Goal: Information Seeking & Learning: Understand process/instructions

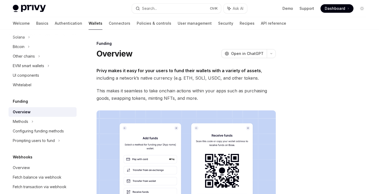
click at [197, 91] on span "This makes it seamless to take onchain actions within your apps such as purchas…" at bounding box center [186, 94] width 179 height 15
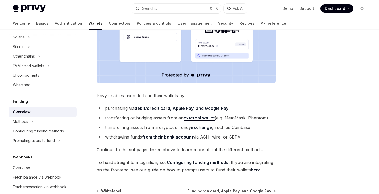
scroll to position [181, 0]
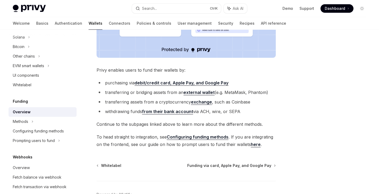
click at [156, 84] on strong "debit/credit card, Apple Pay, and Google Pay" at bounding box center [182, 82] width 94 height 5
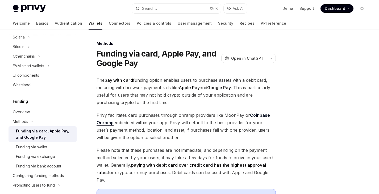
click at [152, 82] on span "The pay with card funding option enables users to purchase assets with a debit …" at bounding box center [186, 92] width 179 height 30
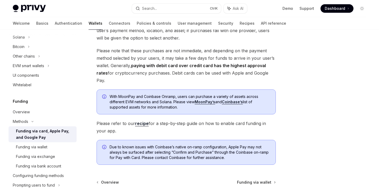
scroll to position [99, 0]
click at [155, 73] on span "Please note that these purchases are not immediate, and depending on the paymen…" at bounding box center [186, 65] width 179 height 37
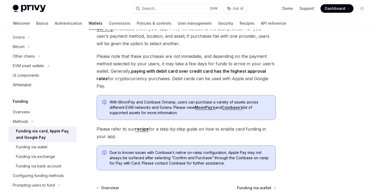
scroll to position [96, 0]
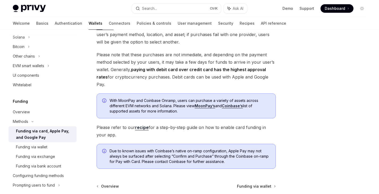
click at [154, 73] on span "Please note that these purchases are not immediate, and depending on the paymen…" at bounding box center [186, 69] width 179 height 37
click at [146, 125] on link "recipe" at bounding box center [142, 128] width 14 height 6
type textarea "*"
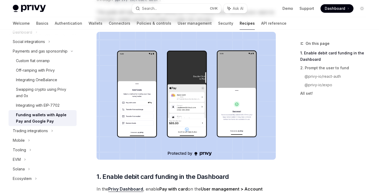
scroll to position [80, 0]
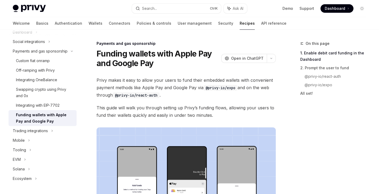
click at [147, 116] on span "This guide will walk you through setting up Privy’s funding flows, allowing you…" at bounding box center [186, 111] width 179 height 15
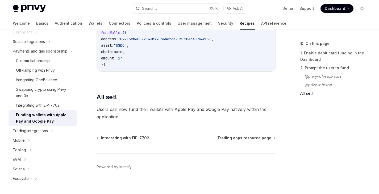
scroll to position [722, 0]
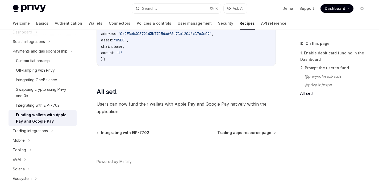
click at [167, 111] on span "Users can now fund their wallets with Apple Pay and Google Pay natively within …" at bounding box center [186, 108] width 179 height 15
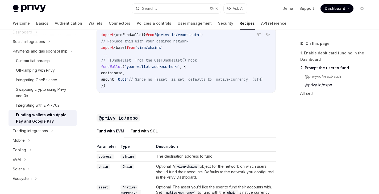
scroll to position [478, 0]
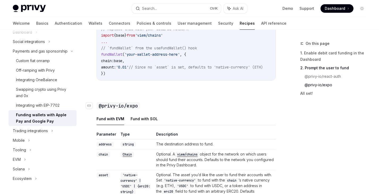
click at [164, 104] on h3 "​ @privy-io/expo" at bounding box center [186, 105] width 179 height 7
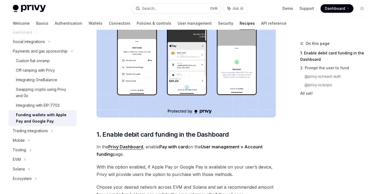
scroll to position [0, 0]
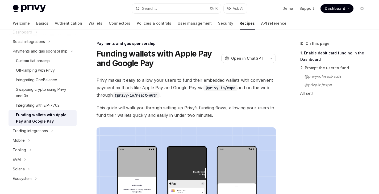
click at [131, 107] on span "This guide will walk you through setting up Privy’s funding flows, allowing you…" at bounding box center [186, 111] width 179 height 15
